Goal: Information Seeking & Learning: Find specific fact

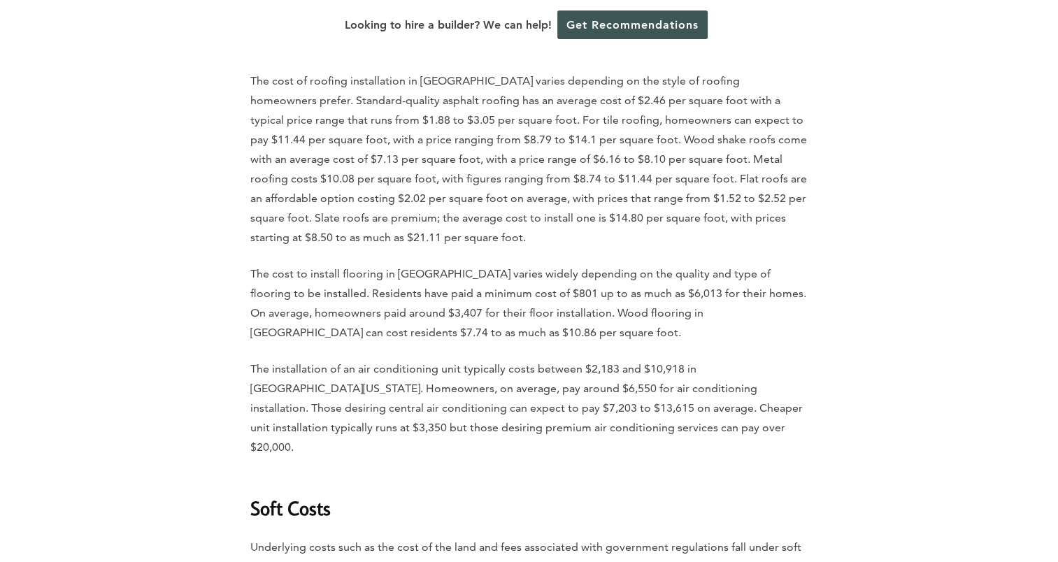
scroll to position [2937, 0]
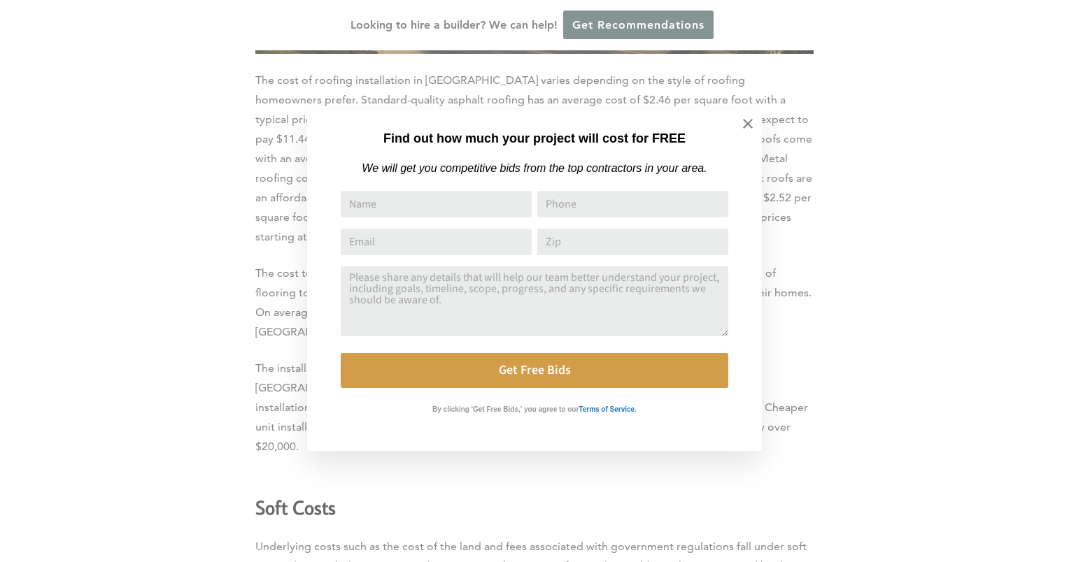
click at [216, 311] on div "Find out how much your project will cost for FREE We will get you competitive b…" at bounding box center [534, 281] width 1069 height 562
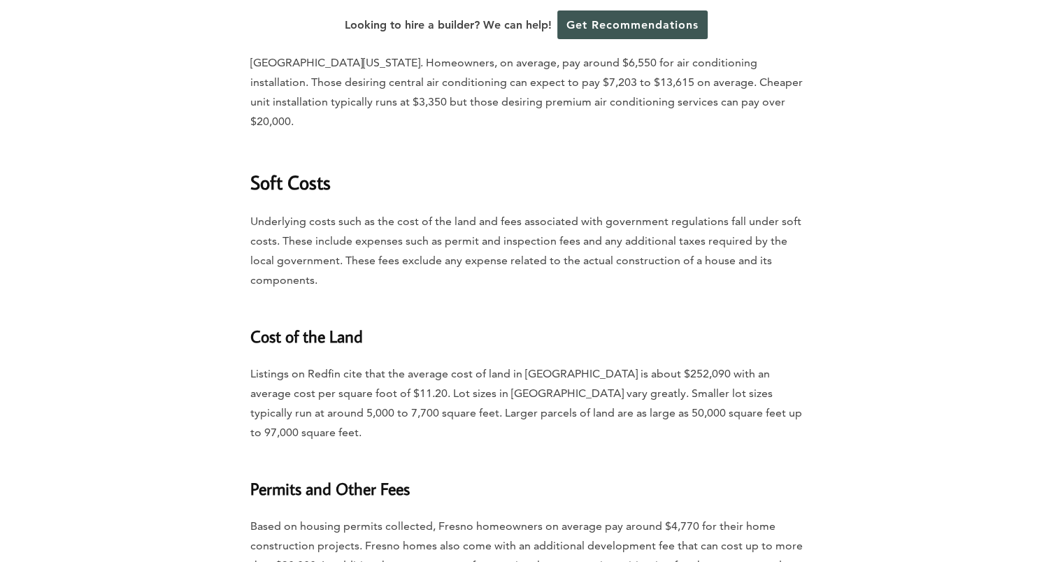
scroll to position [3287, 0]
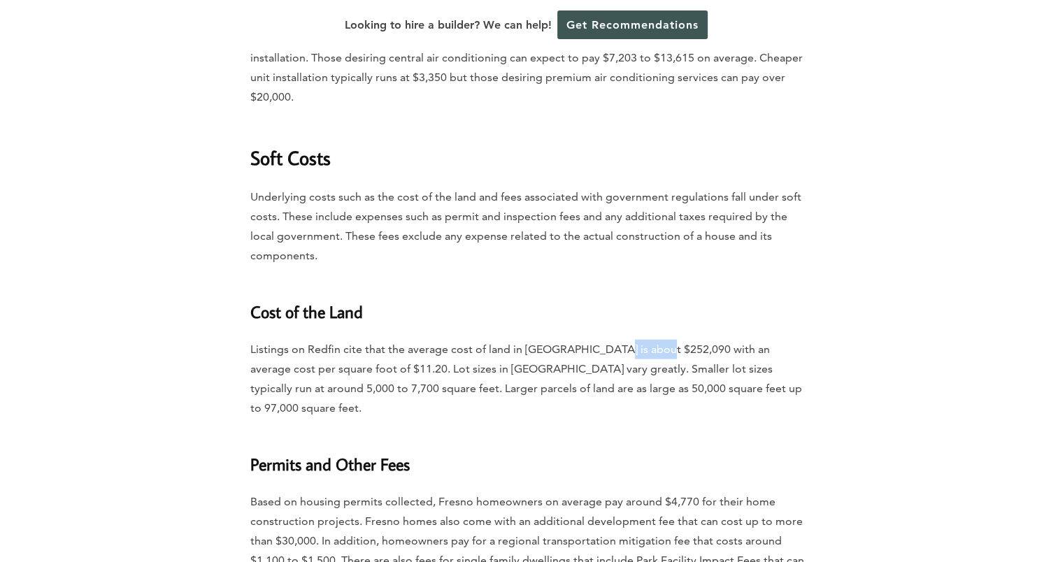
drag, startPoint x: 605, startPoint y: 194, endPoint x: 655, endPoint y: 194, distance: 49.7
click at [655, 340] on p "Listings on Redfin cite that the average cost of land in [GEOGRAPHIC_DATA] is a…" at bounding box center [529, 379] width 558 height 78
drag, startPoint x: 655, startPoint y: 194, endPoint x: 620, endPoint y: 262, distance: 76.0
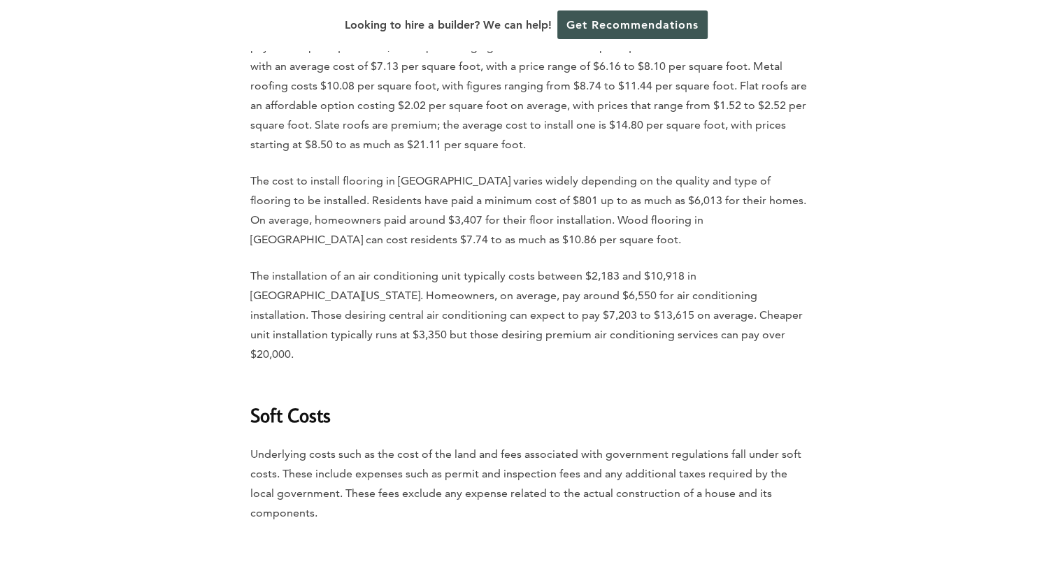
scroll to position [3007, 0]
